Goal: Task Accomplishment & Management: Manage account settings

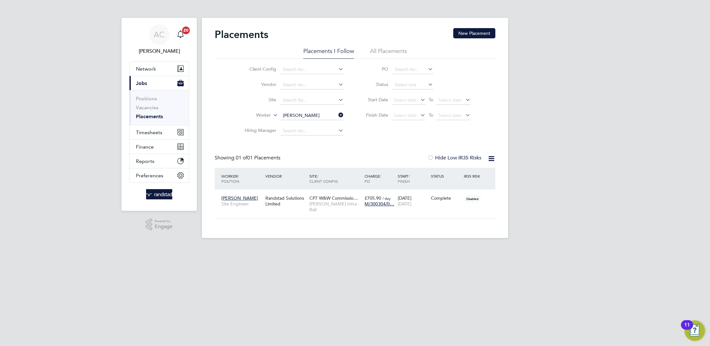
scroll to position [6, 30]
click at [246, 196] on span "[PERSON_NAME]" at bounding box center [239, 198] width 37 height 6
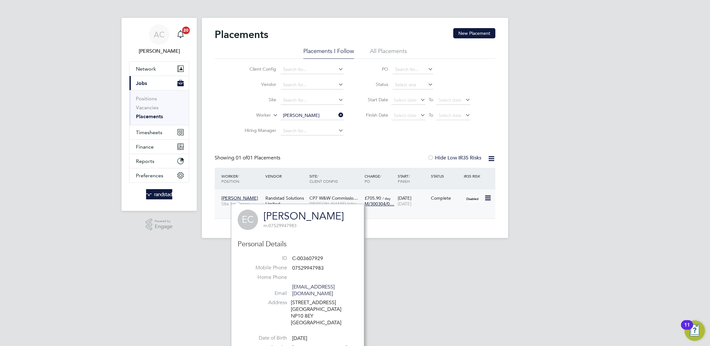
scroll to position [26, 0]
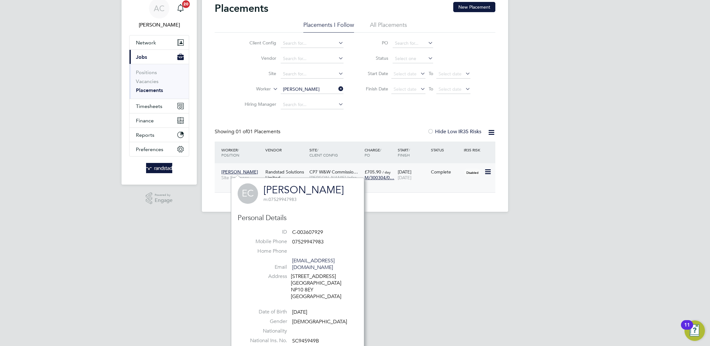
click at [288, 170] on div "Randstad Solutions Limited" at bounding box center [286, 175] width 44 height 18
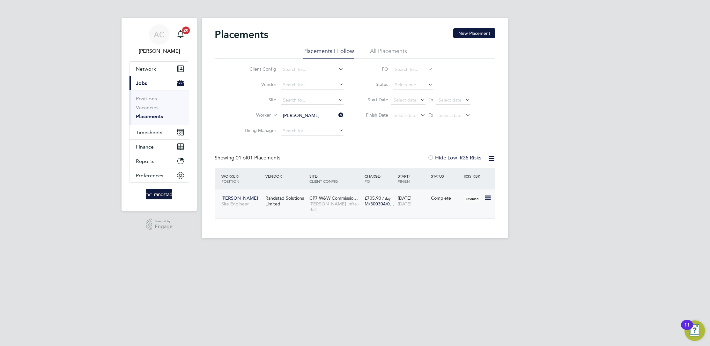
scroll to position [0, 0]
click at [234, 204] on span "Site Engineer" at bounding box center [241, 204] width 41 height 6
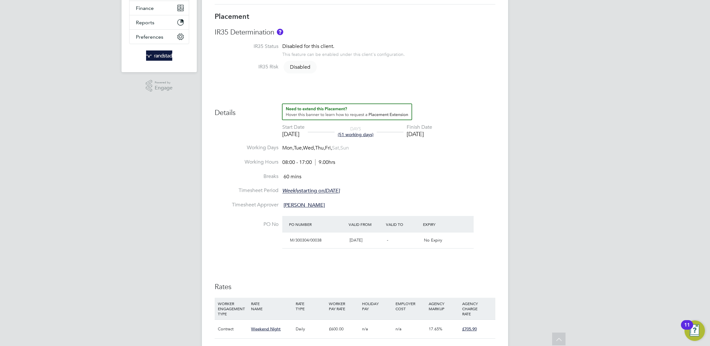
scroll to position [136, 0]
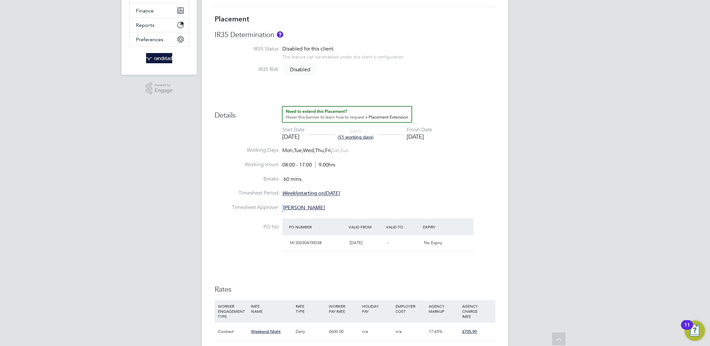
drag, startPoint x: 332, startPoint y: 209, endPoint x: 281, endPoint y: 208, distance: 51.1
click at [281, 208] on li "Timesheet Approver Haroon Farooqui" at bounding box center [355, 211] width 281 height 14
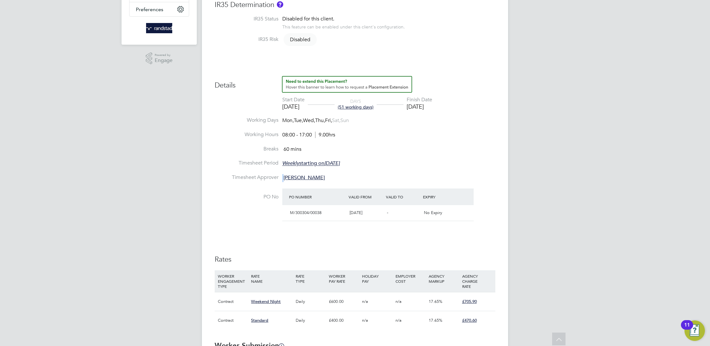
scroll to position [170, 0]
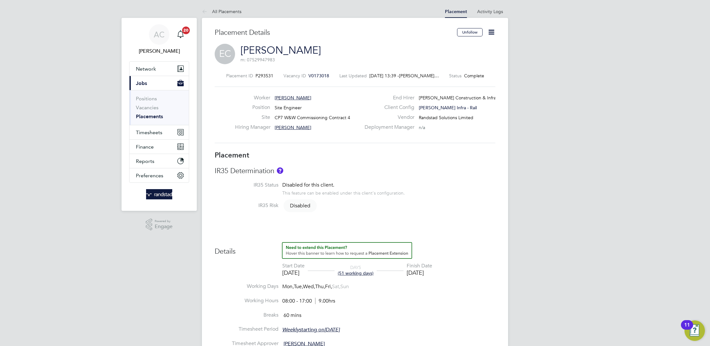
click at [488, 31] on icon at bounding box center [492, 32] width 8 height 8
click at [155, 134] on span "Timesheets" at bounding box center [149, 132] width 26 height 6
click at [151, 132] on span "Timesheets" at bounding box center [149, 132] width 26 height 6
click at [147, 111] on link "Timesheets" at bounding box center [149, 113] width 26 height 6
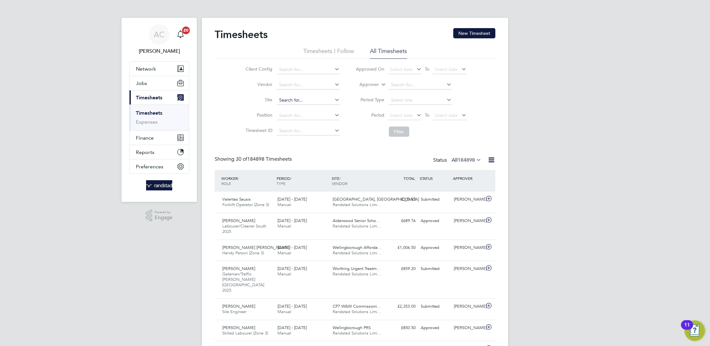
click at [295, 99] on input at bounding box center [308, 100] width 63 height 9
click at [371, 309] on span "Randstad Solutions Limi…" at bounding box center [357, 311] width 49 height 5
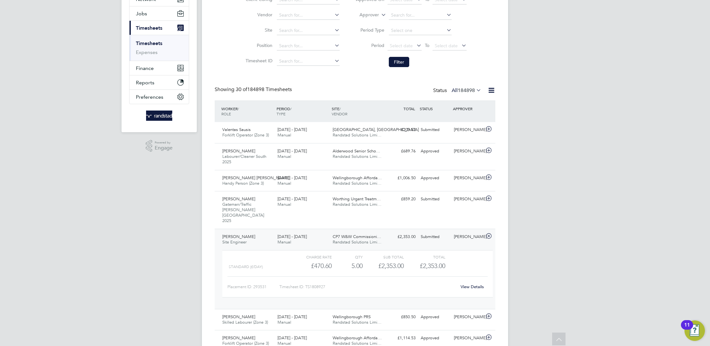
click at [468, 284] on link "View Details" at bounding box center [472, 286] width 23 height 5
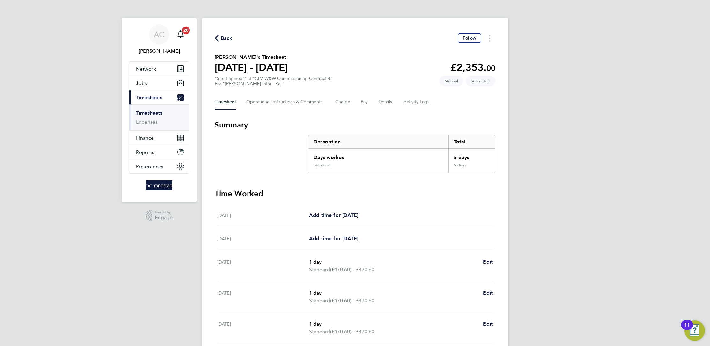
click at [224, 38] on span "Back" at bounding box center [227, 38] width 12 height 8
